Goal: Check status: Check status

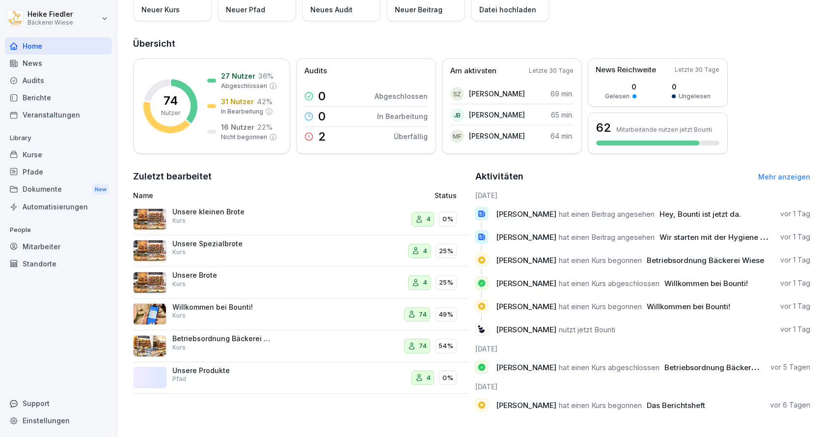
scroll to position [95, 0]
click at [218, 337] on div "Betriebsordnung Bäckerei Wiese Kurs" at bounding box center [221, 343] width 98 height 18
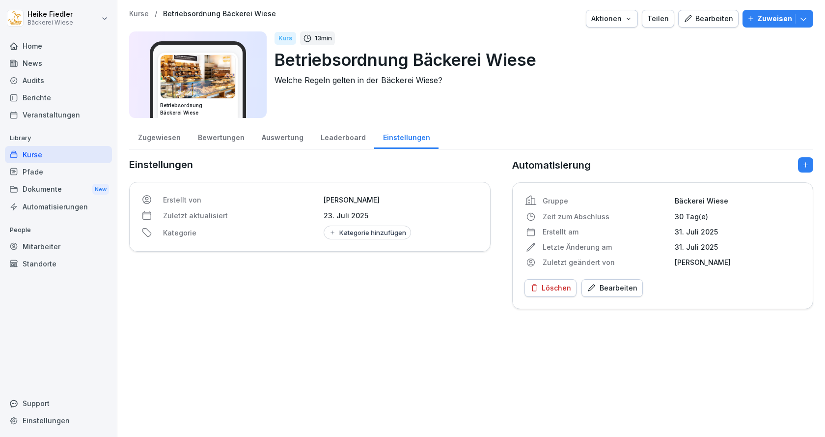
click at [37, 244] on div "Mitarbeiter" at bounding box center [58, 246] width 107 height 17
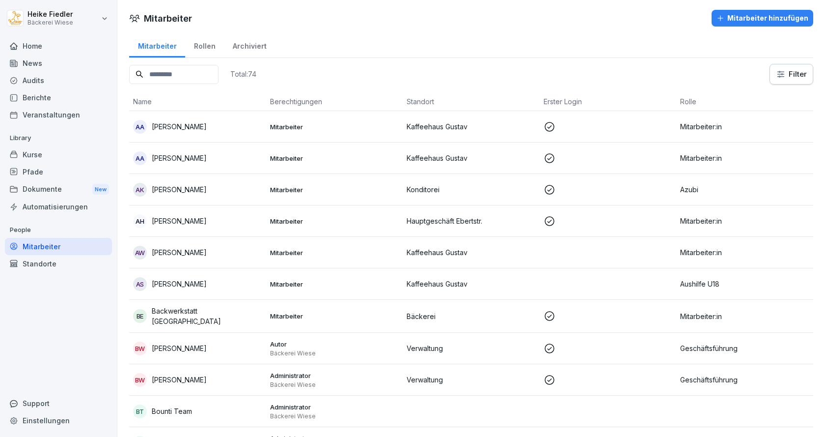
click at [204, 78] on input at bounding box center [173, 74] width 89 height 19
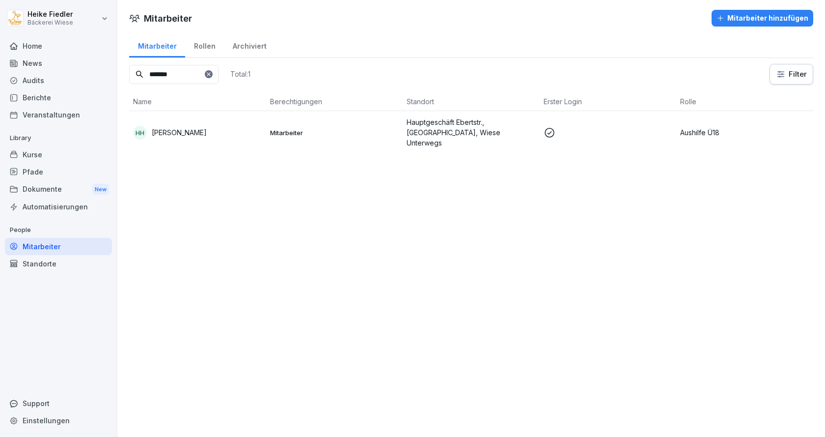
click at [186, 131] on p "Helena Hofmann" at bounding box center [179, 132] width 55 height 10
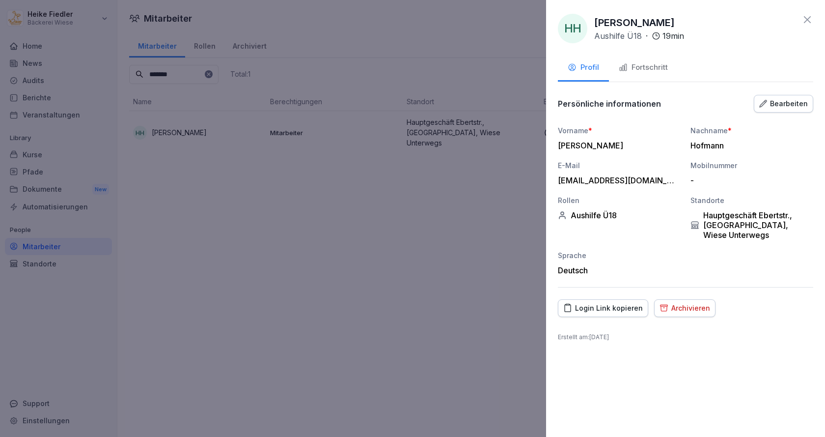
click at [658, 66] on div "Fortschritt" at bounding box center [643, 67] width 49 height 11
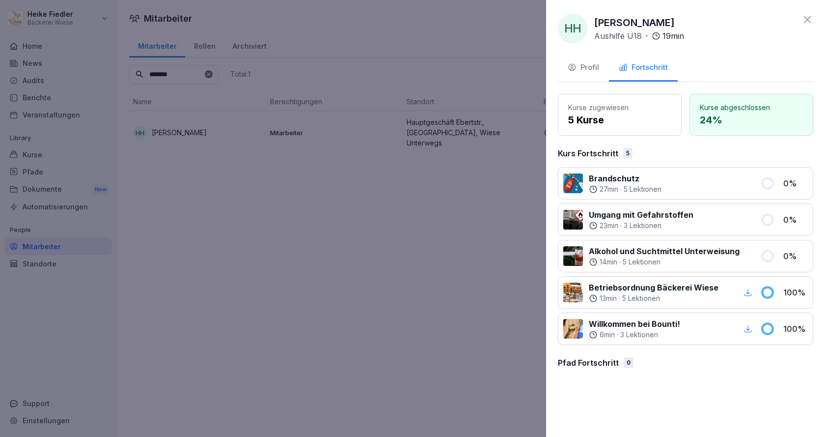
click at [749, 288] on icon "button" at bounding box center [748, 292] width 9 height 9
click at [807, 18] on icon at bounding box center [808, 20] width 12 height 12
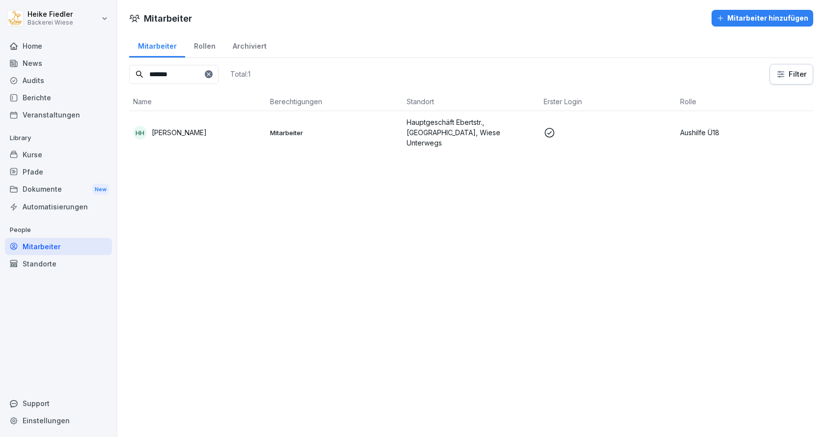
click at [172, 76] on input "*******" at bounding box center [173, 74] width 89 height 19
type input "****"
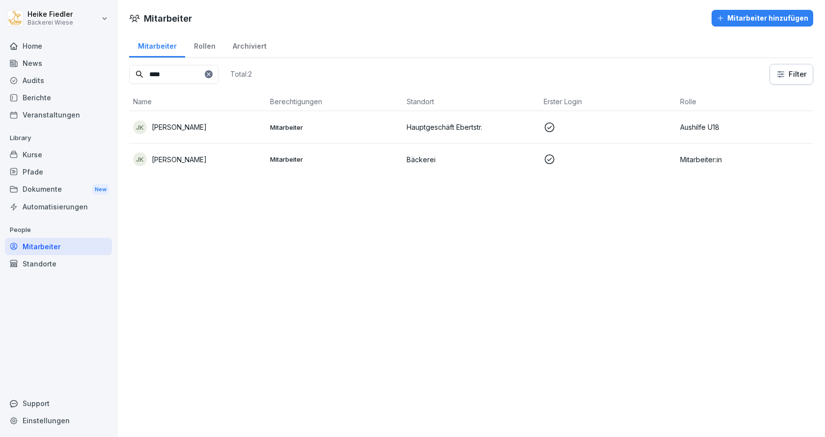
click at [166, 160] on p "Jule Kühn" at bounding box center [179, 159] width 55 height 10
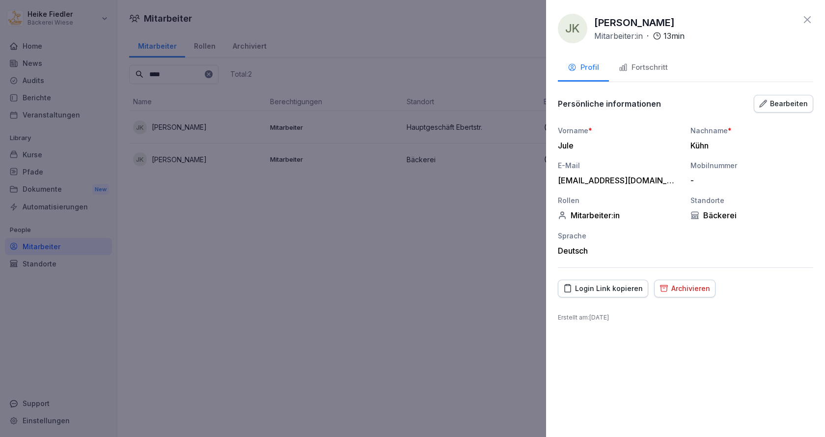
click at [648, 65] on div "Fortschritt" at bounding box center [643, 67] width 49 height 11
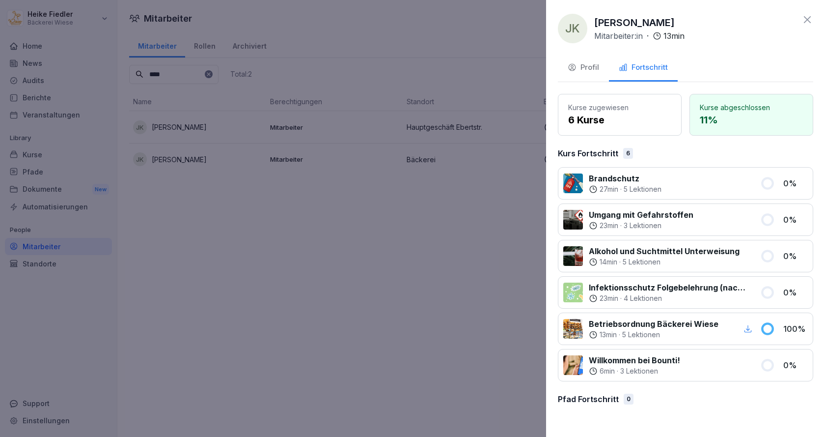
click at [748, 330] on icon "button" at bounding box center [748, 328] width 7 height 7
click at [803, 22] on icon at bounding box center [808, 20] width 12 height 12
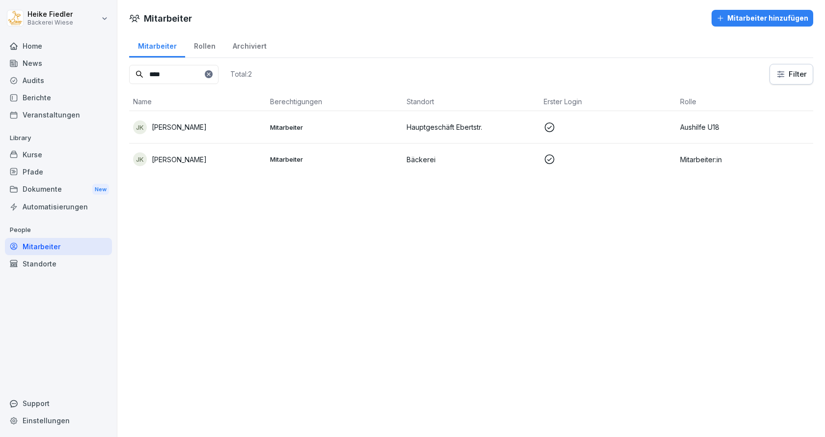
click at [212, 73] on icon at bounding box center [209, 74] width 6 height 6
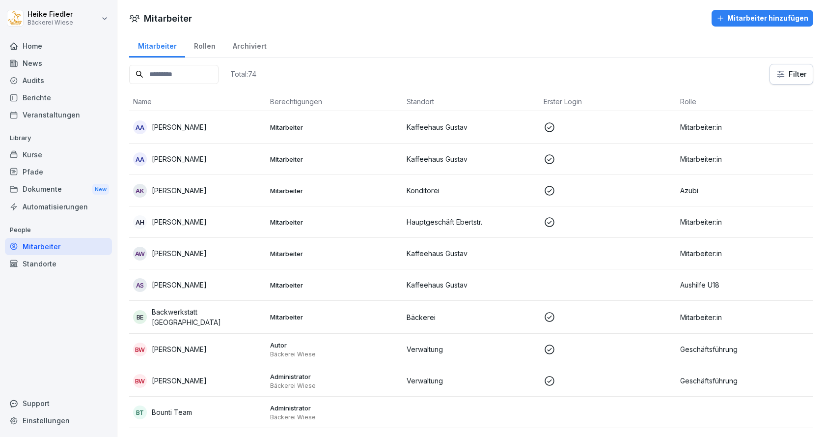
click at [187, 77] on input at bounding box center [173, 74] width 89 height 19
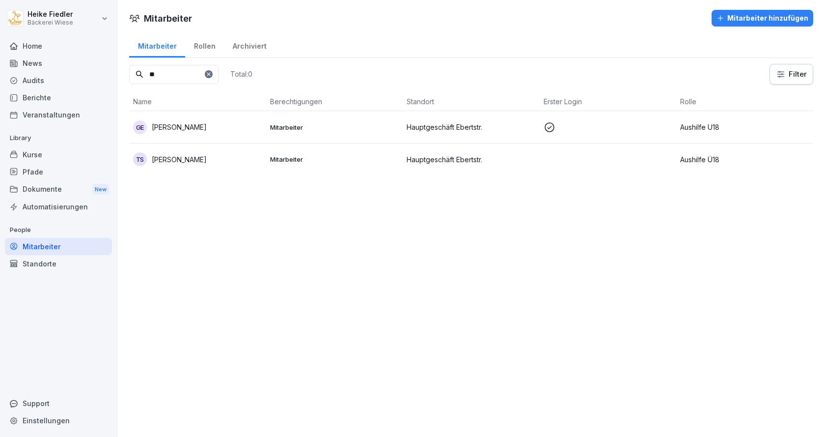
type input "*"
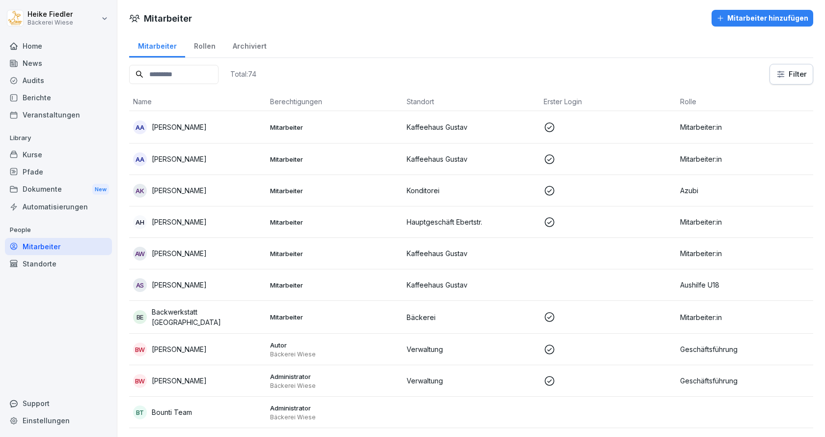
click at [194, 162] on p "[PERSON_NAME]" at bounding box center [179, 159] width 55 height 10
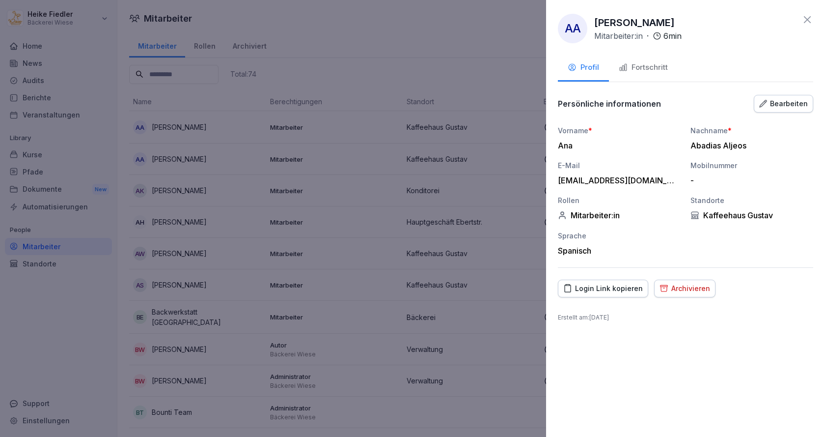
click at [650, 65] on div "Fortschritt" at bounding box center [643, 67] width 49 height 11
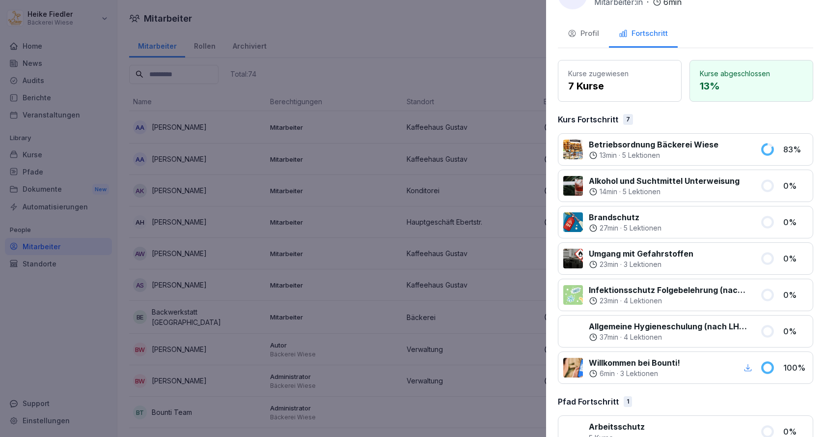
scroll to position [49, 0]
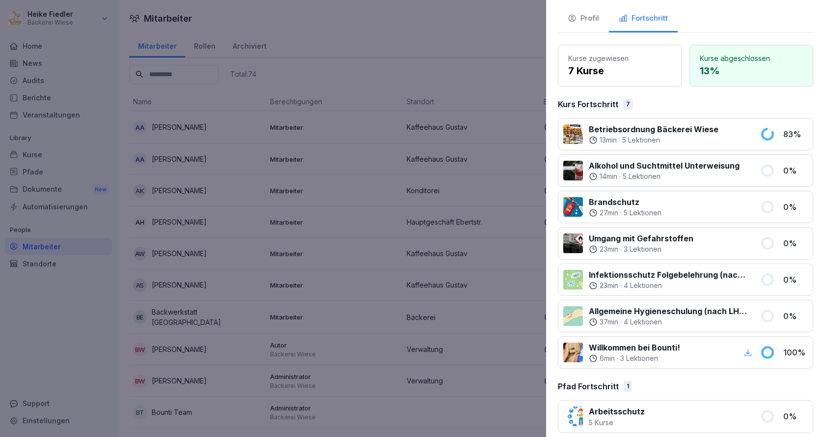
click at [230, 10] on div at bounding box center [412, 218] width 825 height 437
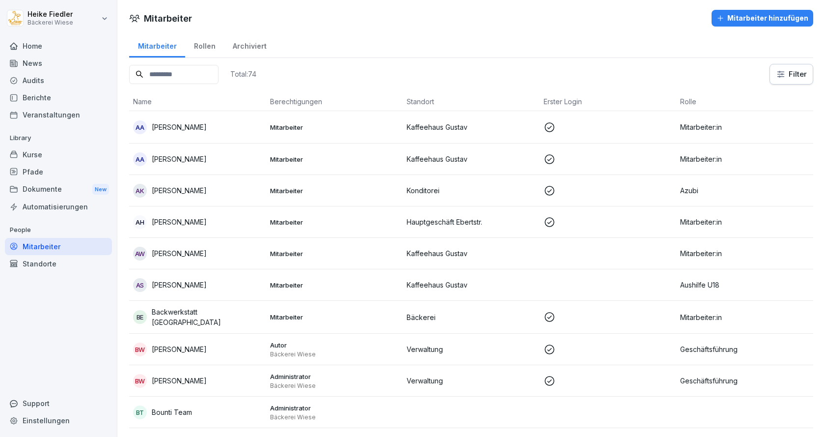
click at [35, 48] on div "Home" at bounding box center [58, 45] width 107 height 17
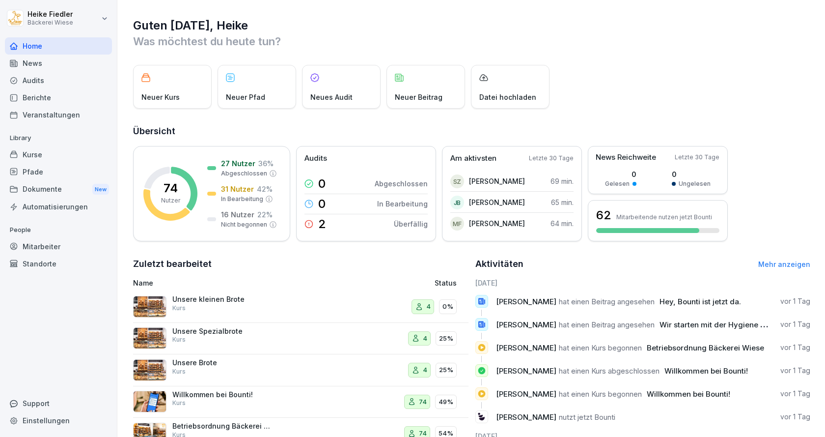
click at [36, 247] on div "Mitarbeiter" at bounding box center [58, 246] width 107 height 17
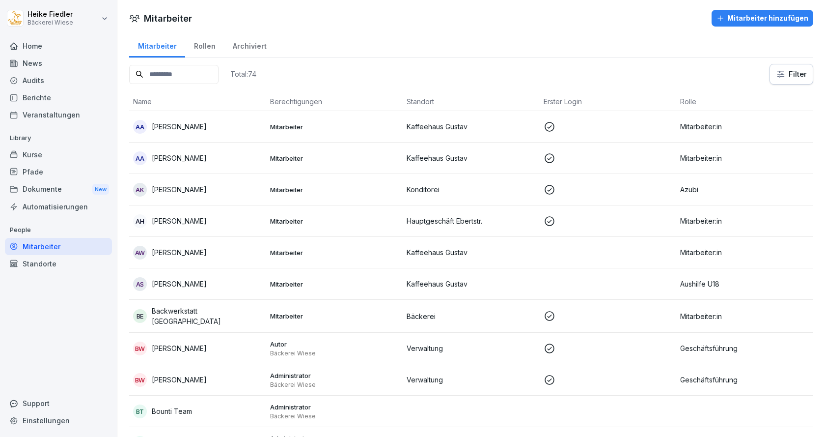
click at [189, 79] on input at bounding box center [173, 74] width 89 height 19
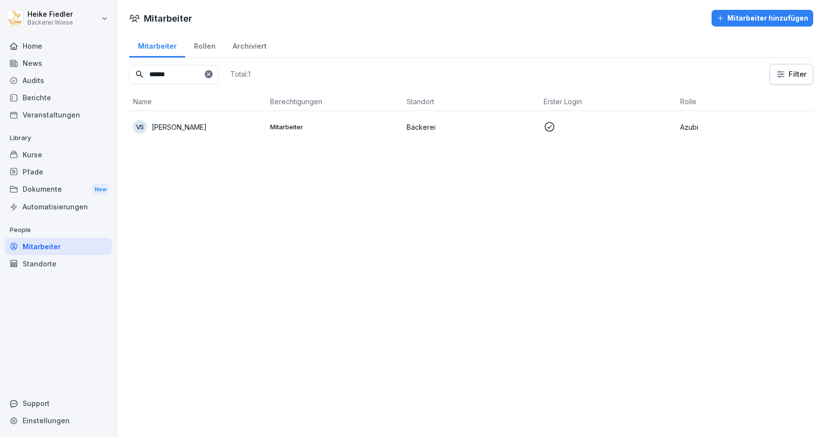
type input "******"
click at [199, 131] on p "[PERSON_NAME]" at bounding box center [179, 127] width 55 height 10
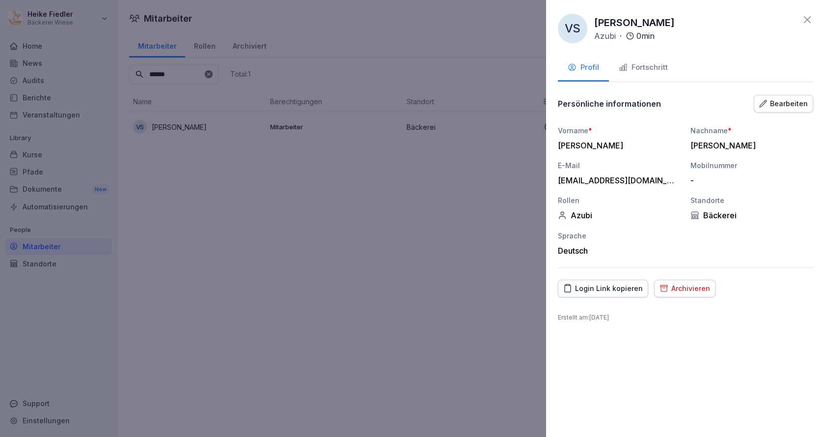
click at [656, 63] on div "Fortschritt" at bounding box center [643, 67] width 49 height 11
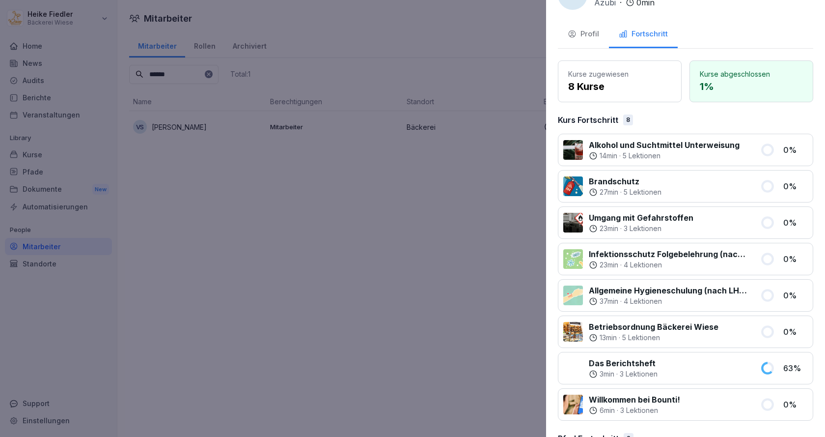
scroll to position [49, 0]
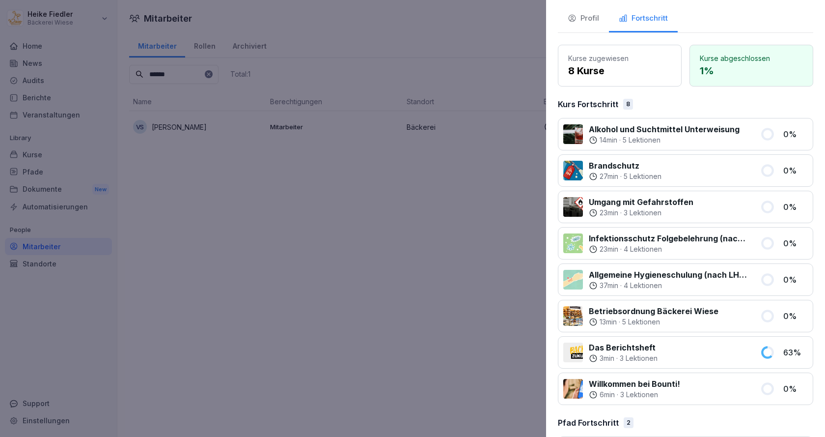
click at [511, 26] on div at bounding box center [412, 218] width 825 height 437
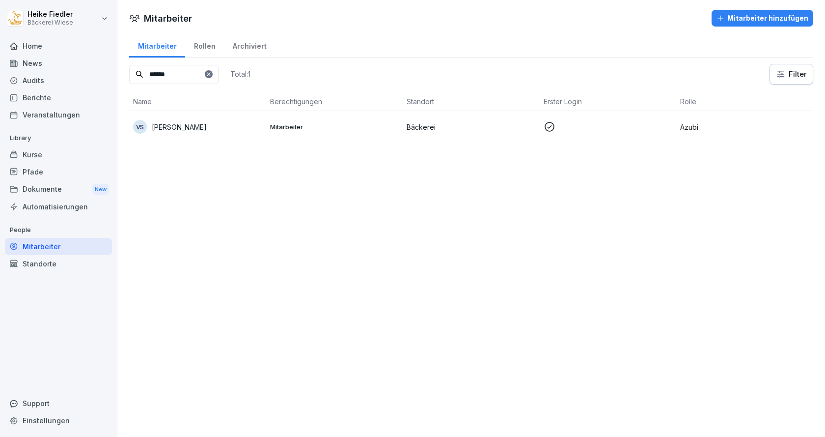
click at [42, 49] on div "Home" at bounding box center [58, 45] width 107 height 17
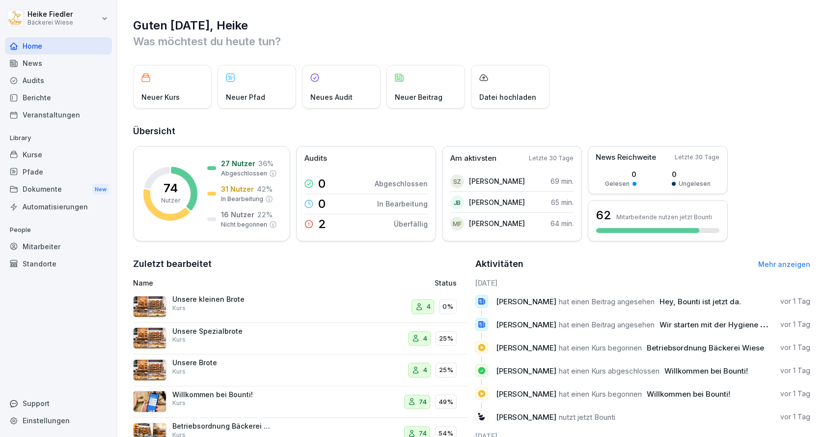
click at [30, 247] on div "Mitarbeiter" at bounding box center [58, 246] width 107 height 17
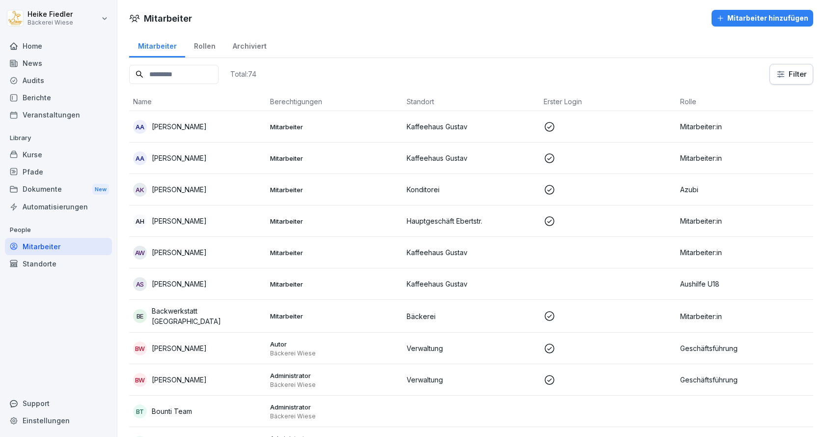
click at [185, 79] on input at bounding box center [173, 74] width 89 height 19
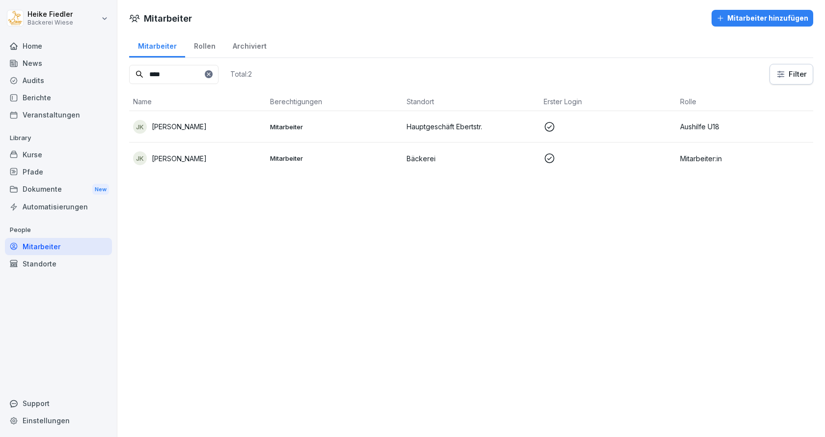
type input "****"
click at [176, 162] on p "Jule Kühn" at bounding box center [179, 158] width 55 height 10
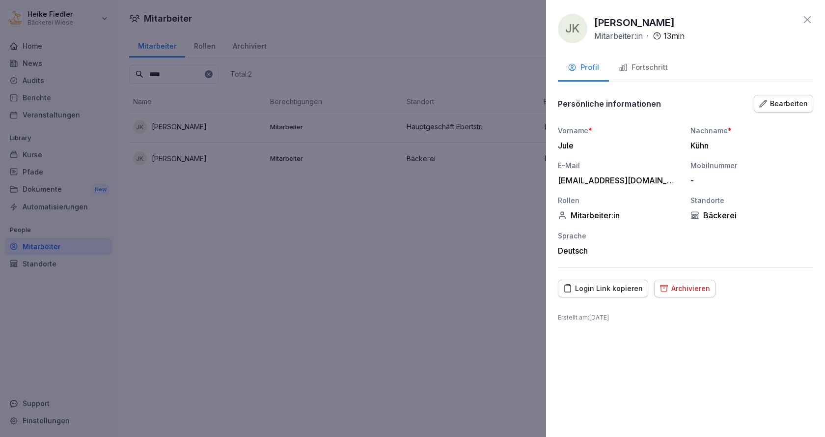
click at [653, 72] on div "Fortschritt" at bounding box center [643, 67] width 49 height 11
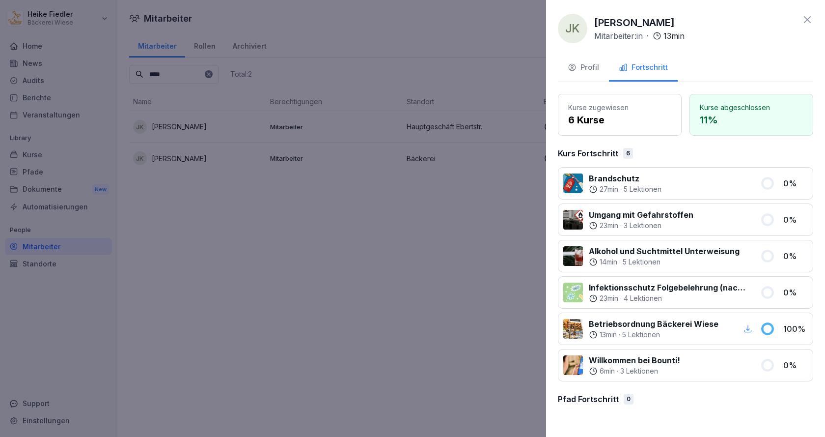
click at [662, 295] on p "4 Lektionen" at bounding box center [643, 298] width 38 height 10
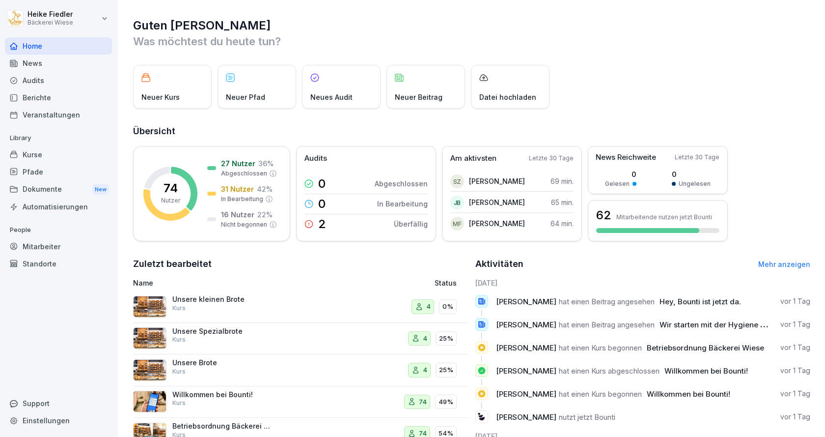
click at [625, 41] on p "Was möchtest du heute tun?" at bounding box center [471, 41] width 677 height 16
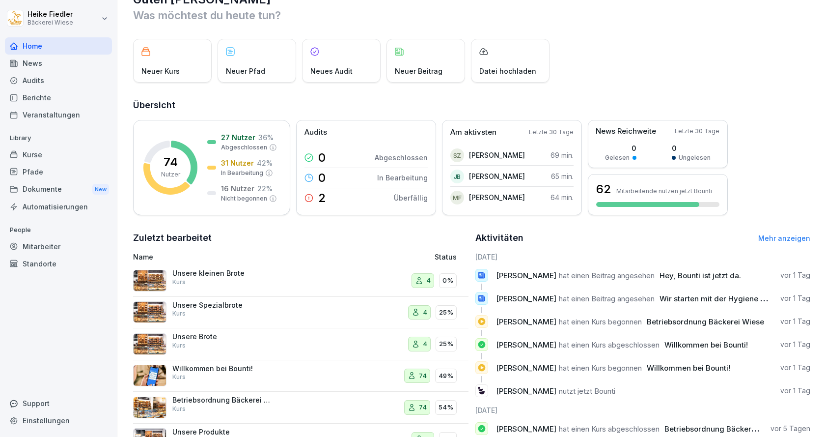
scroll to position [95, 0]
